Goal: Transaction & Acquisition: Obtain resource

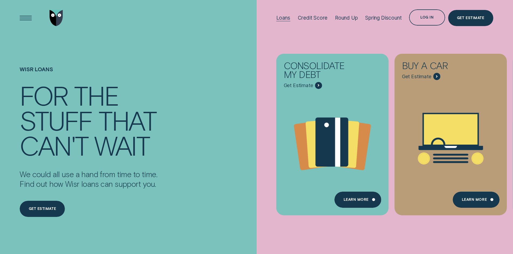
click at [281, 18] on div "Loans" at bounding box center [283, 18] width 14 height 6
click at [463, 17] on div "Get Estimate" at bounding box center [470, 17] width 27 height 3
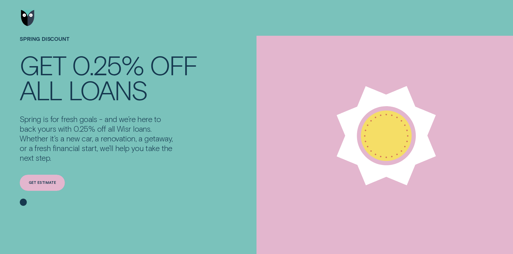
click at [39, 186] on div "Get estimate" at bounding box center [42, 183] width 45 height 16
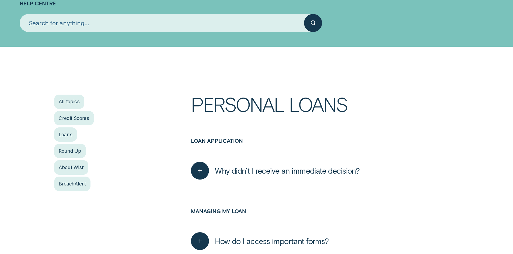
scroll to position [81, 0]
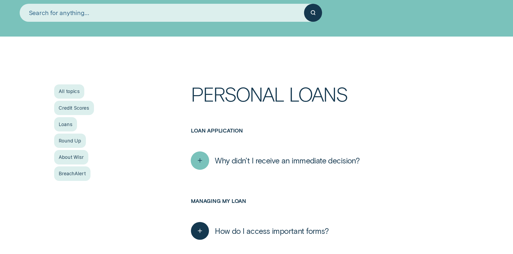
click at [199, 163] on icon "button" at bounding box center [199, 161] width 9 height 8
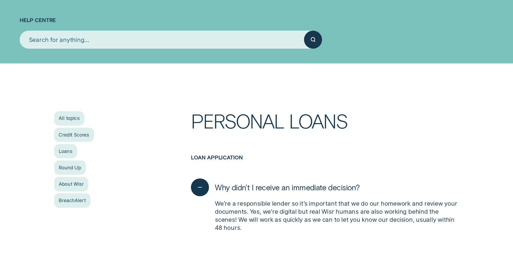
scroll to position [0, 0]
